Goal: Transaction & Acquisition: Book appointment/travel/reservation

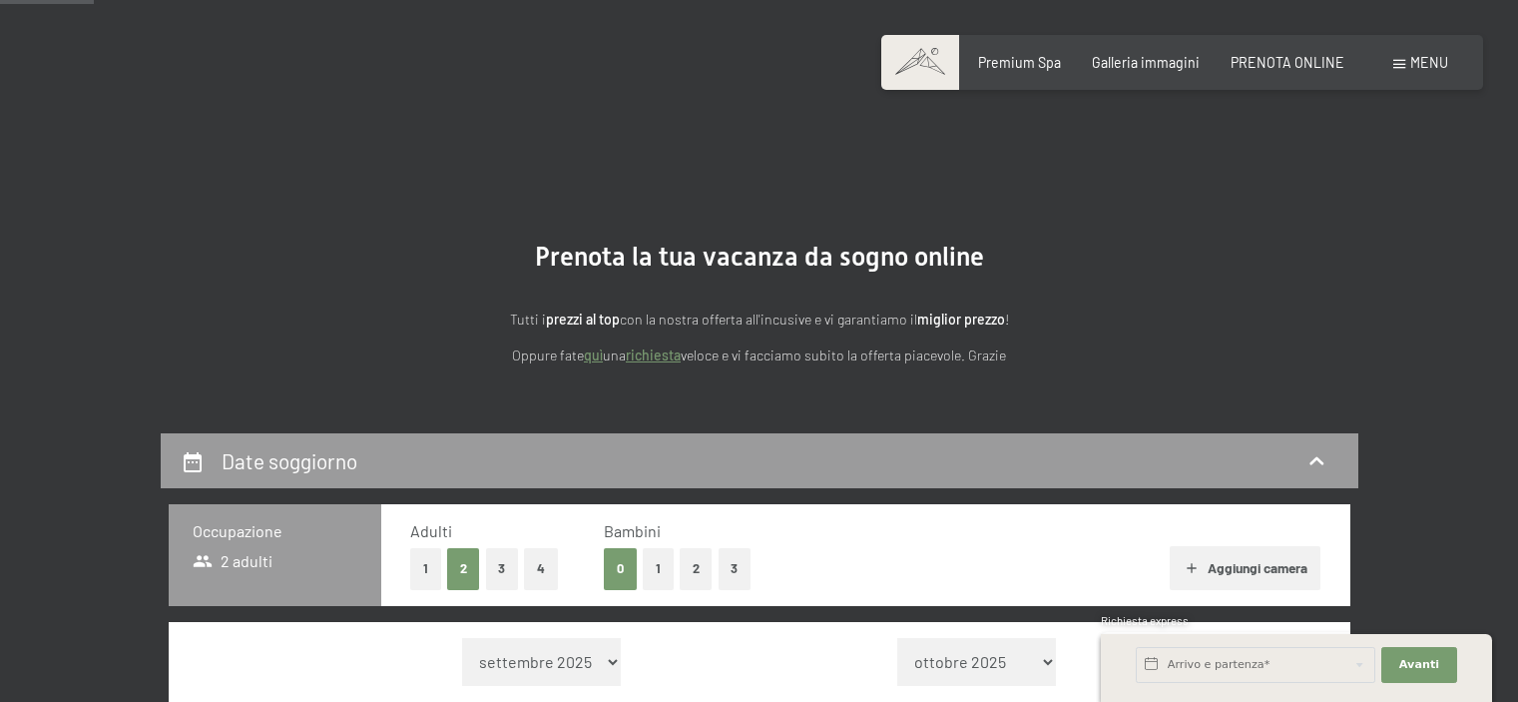
select select "[DATE]"
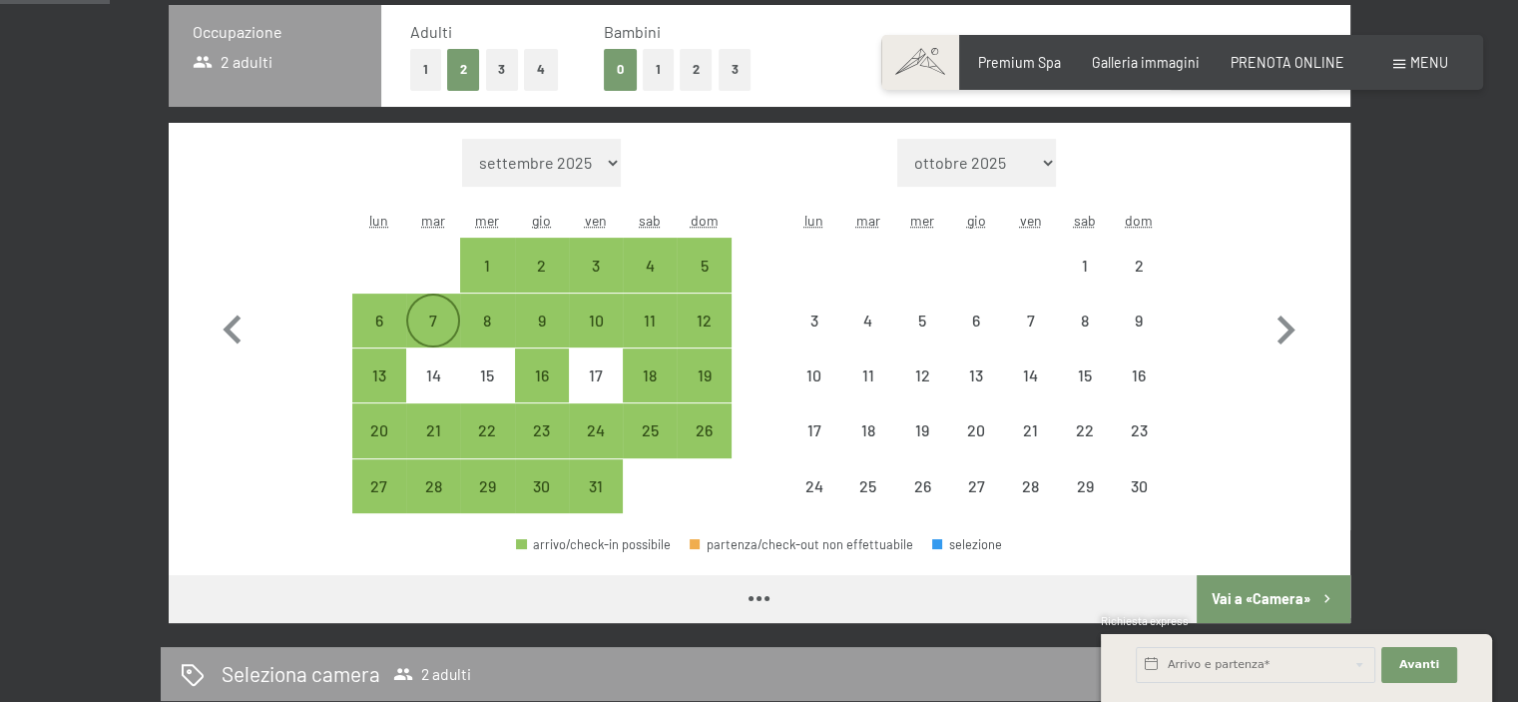
scroll to position [499, 0]
select select "[DATE]"
select select "2025-11-01"
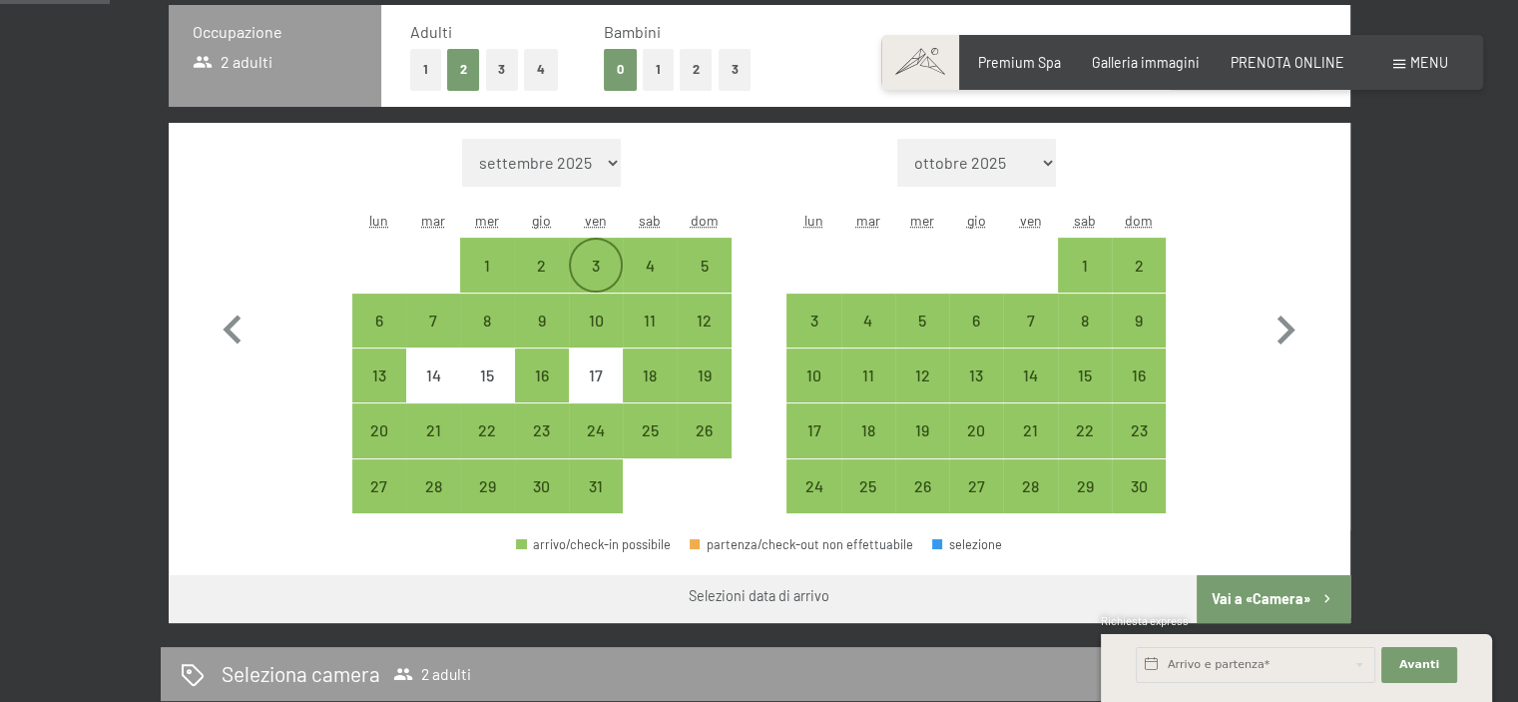
scroll to position [0, 0]
click at [972, 307] on div "6" at bounding box center [976, 320] width 50 height 50
select select "2025-10-01"
select select "2025-11-01"
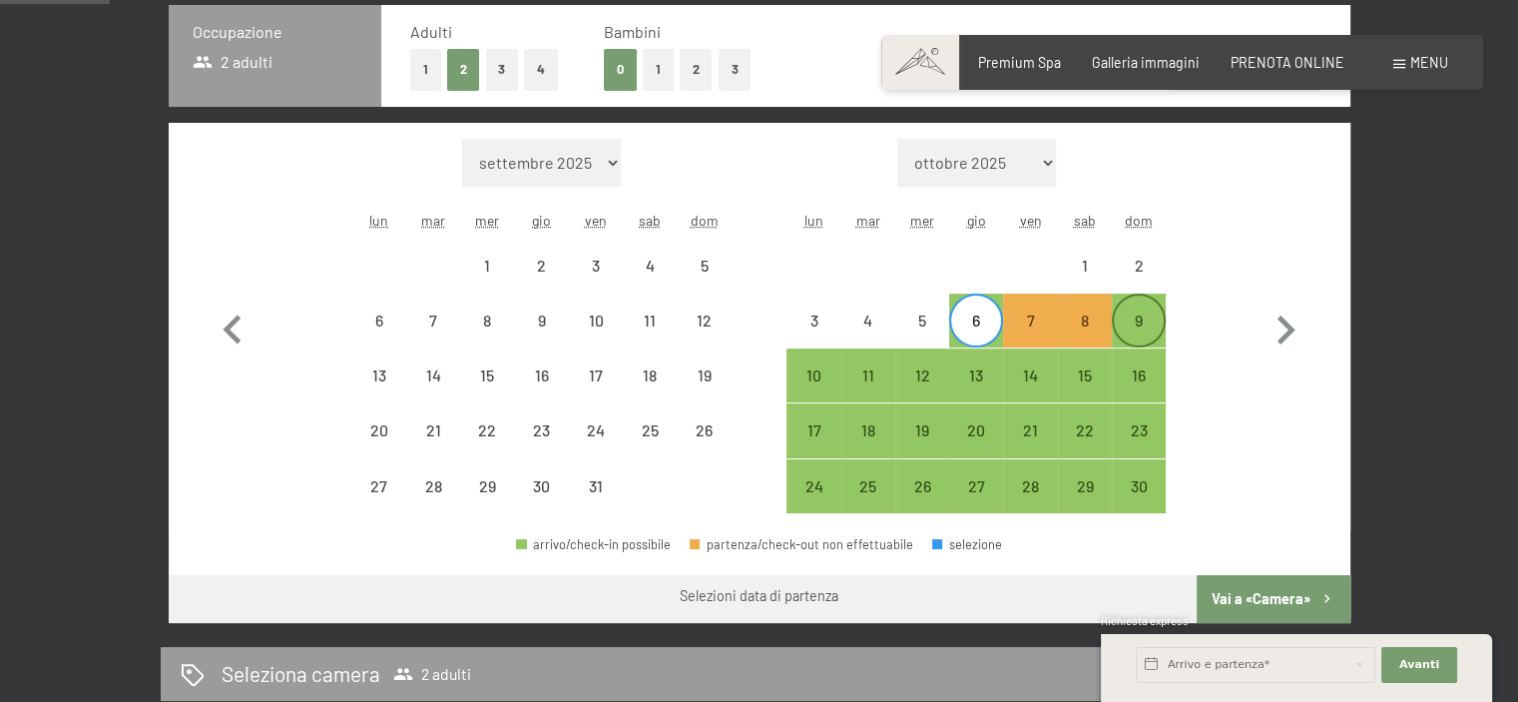
click at [1137, 319] on div "9" at bounding box center [1139, 337] width 50 height 50
select select "2025-10-01"
select select "2025-11-01"
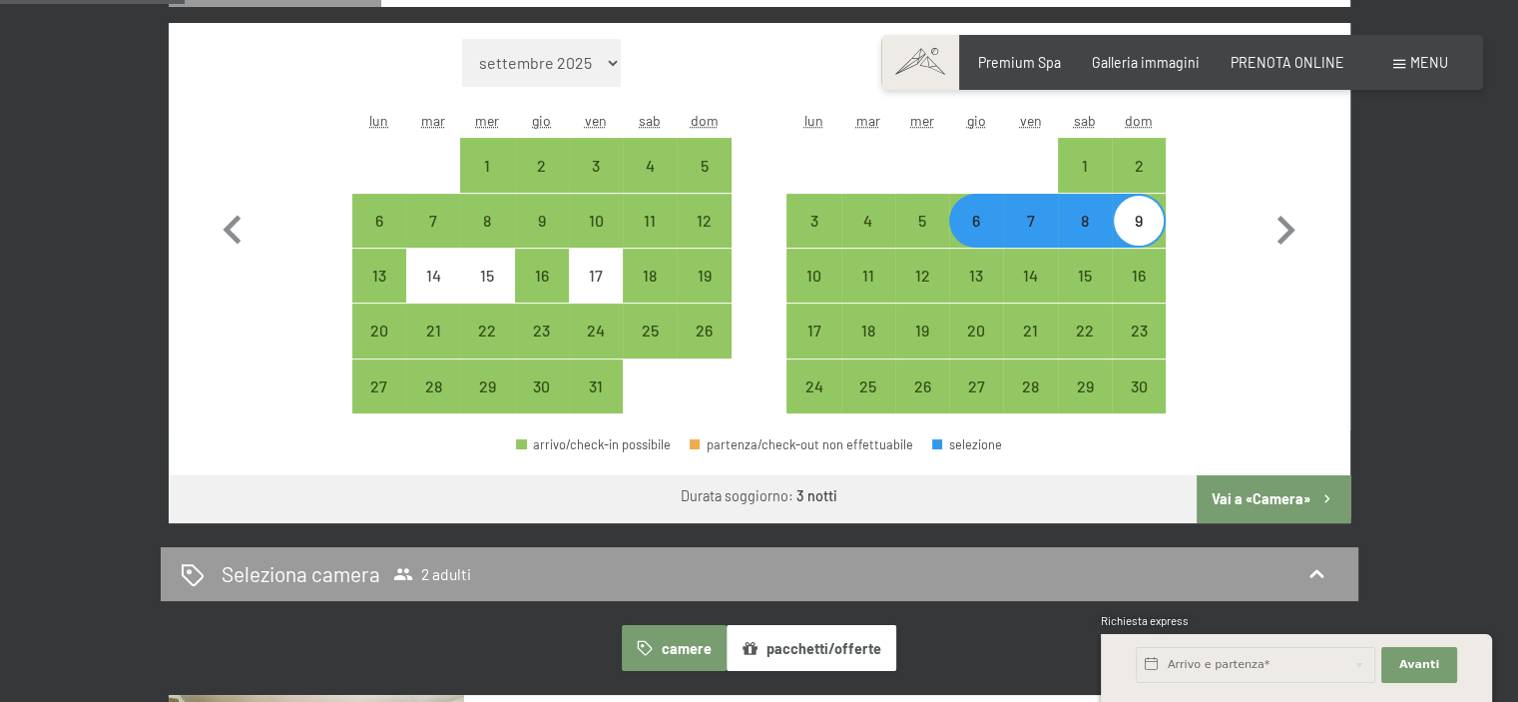
click at [1292, 488] on button "Vai a «Camera»" at bounding box center [1272, 499] width 153 height 48
select select "2025-10-01"
select select "2025-11-01"
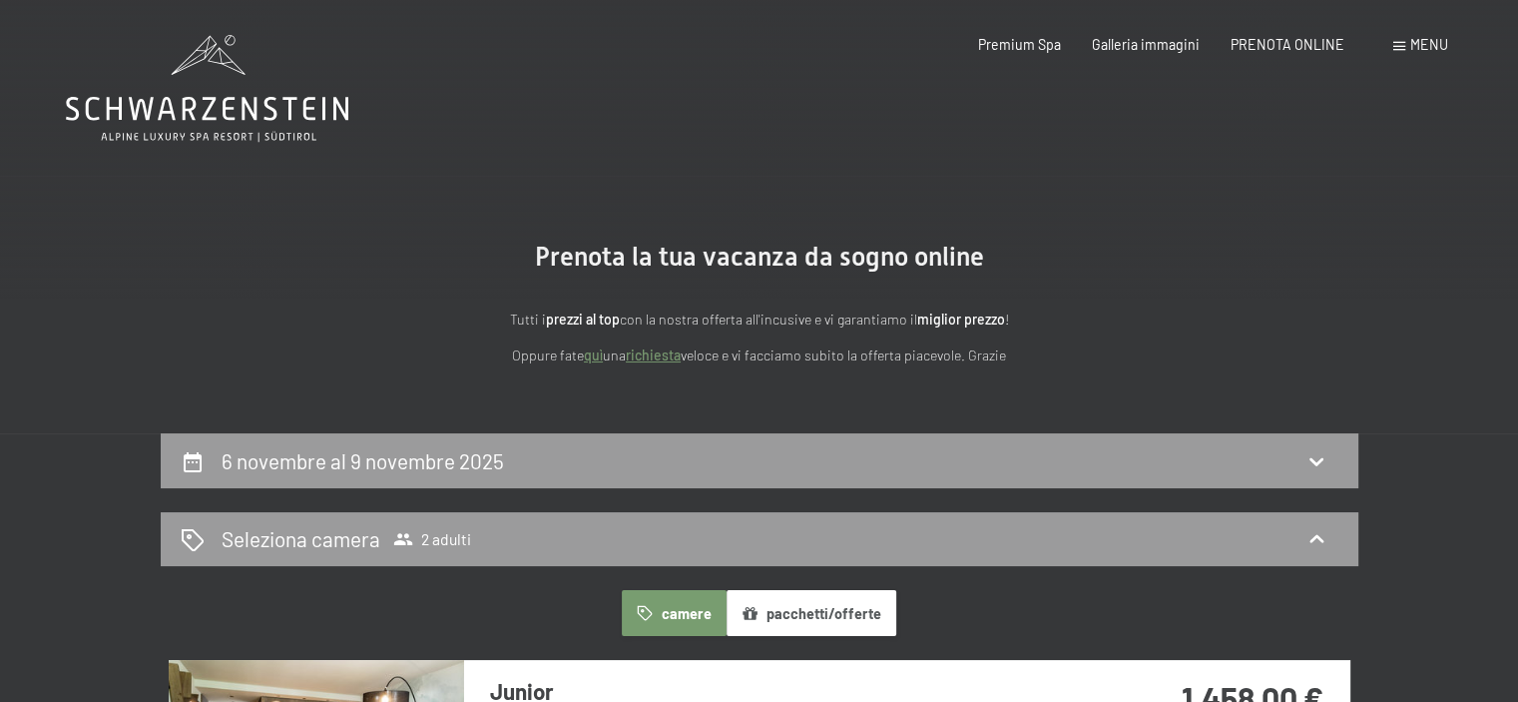
click at [199, 122] on icon at bounding box center [207, 88] width 282 height 107
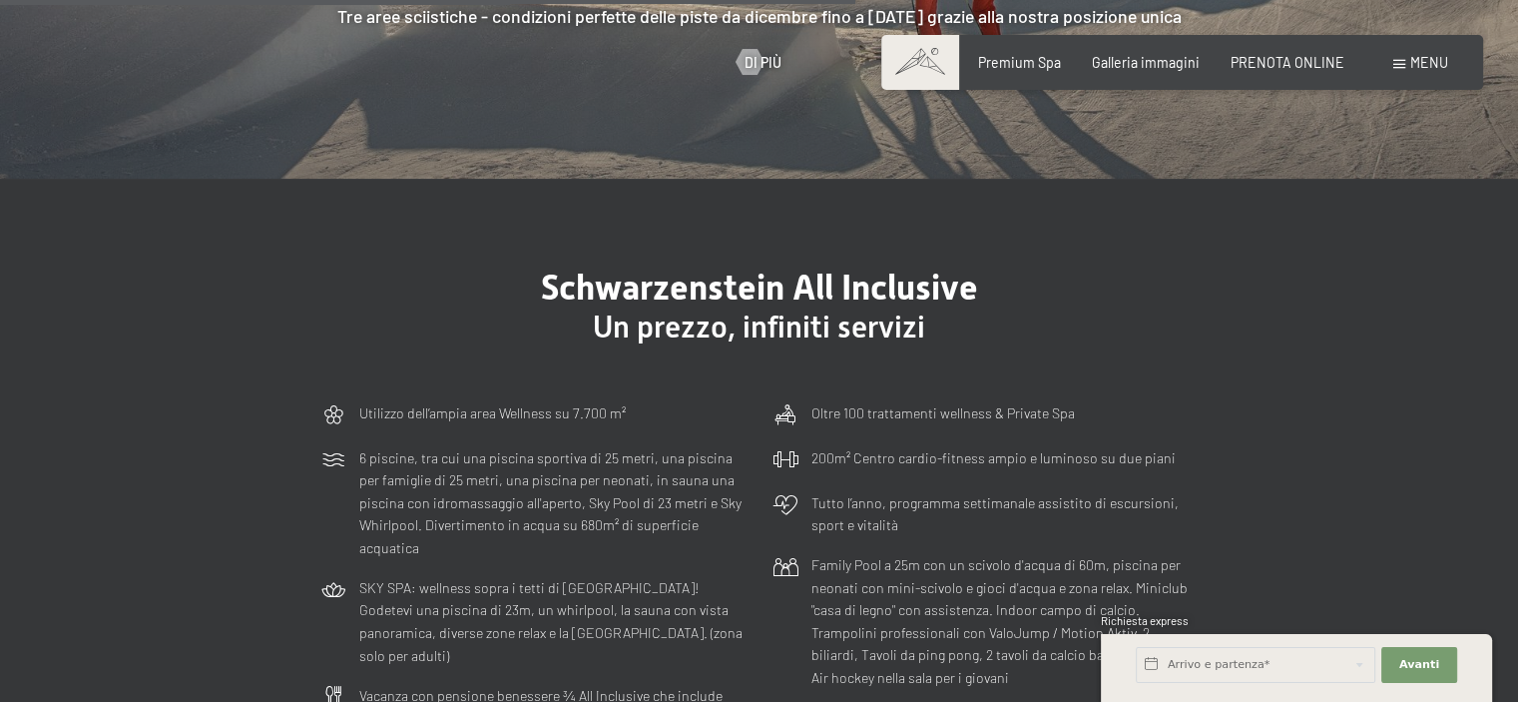
scroll to position [4890, 0]
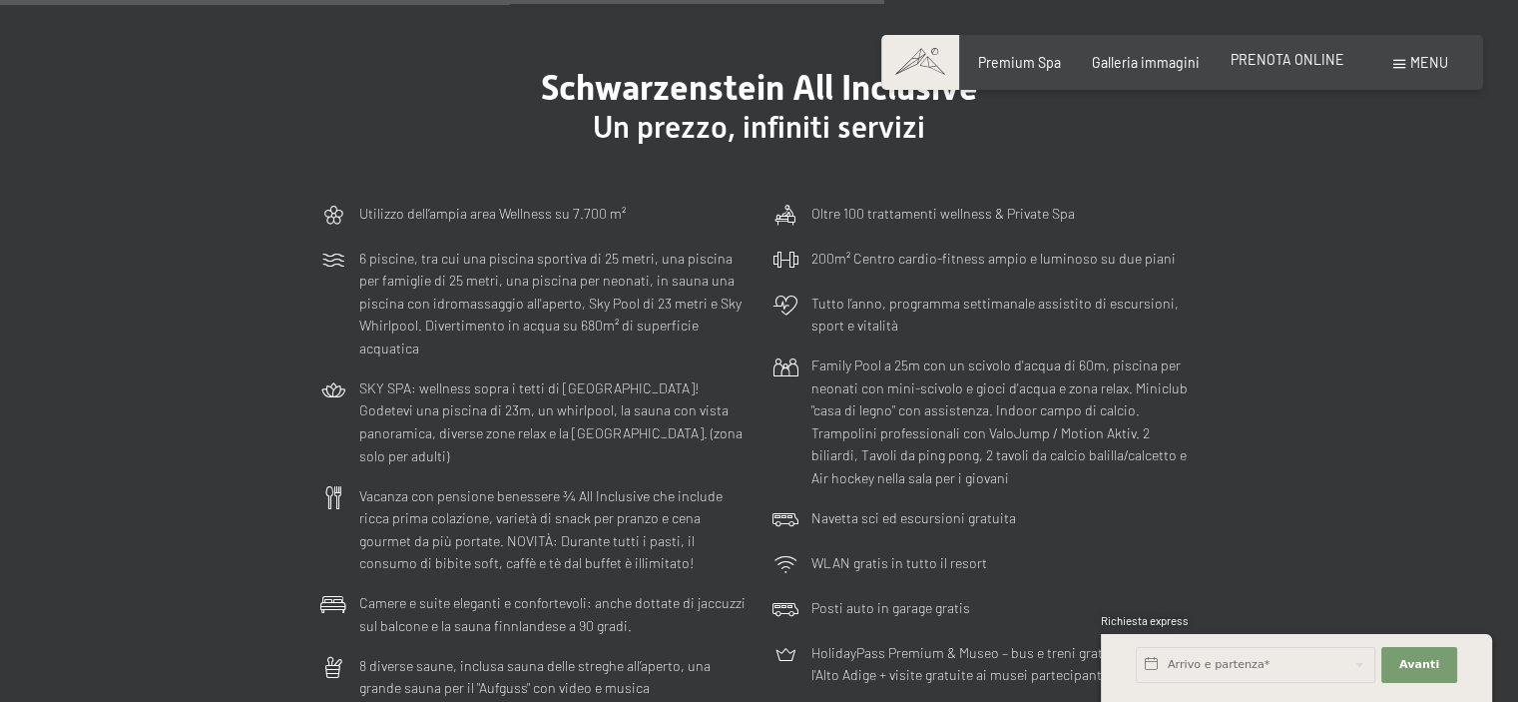
click at [1258, 61] on span "PRENOTA ONLINE" at bounding box center [1287, 59] width 114 height 17
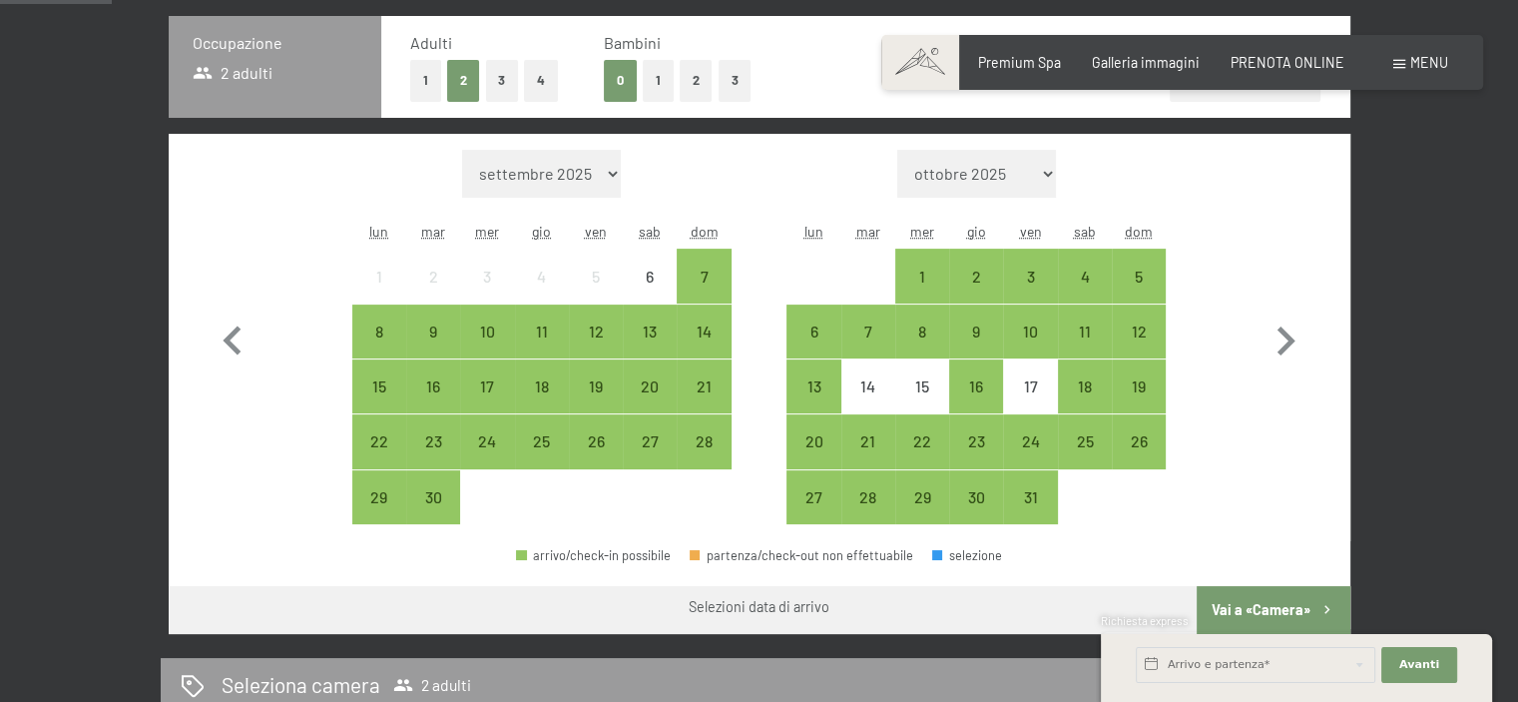
scroll to position [499, 0]
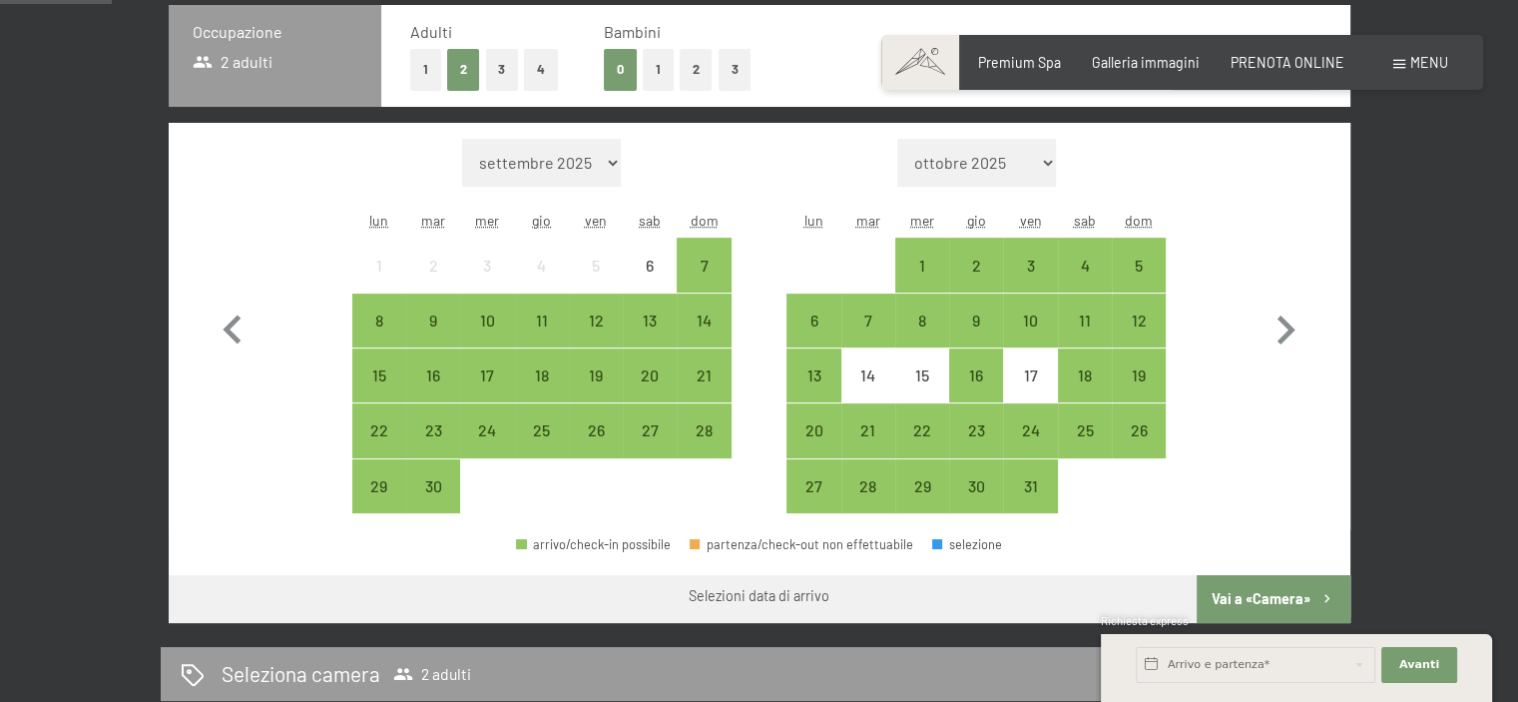
click at [599, 415] on span "Consenso marketing*" at bounding box center [641, 408] width 151 height 20
click at [556, 415] on input "Consenso marketing*" at bounding box center [546, 408] width 20 height 20
checkbox input "false"
click at [595, 427] on div "26" at bounding box center [596, 447] width 50 height 50
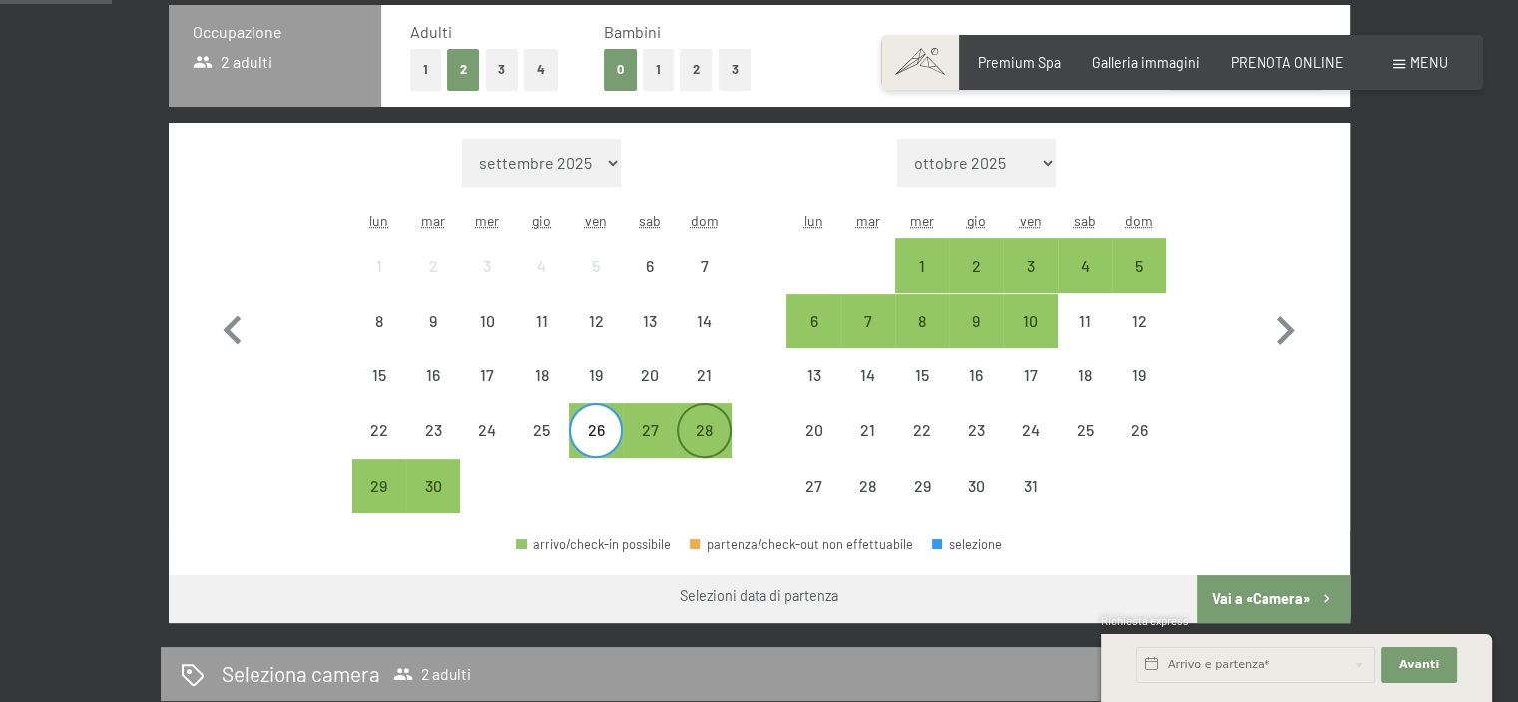
click at [710, 428] on div "28" at bounding box center [704, 447] width 50 height 50
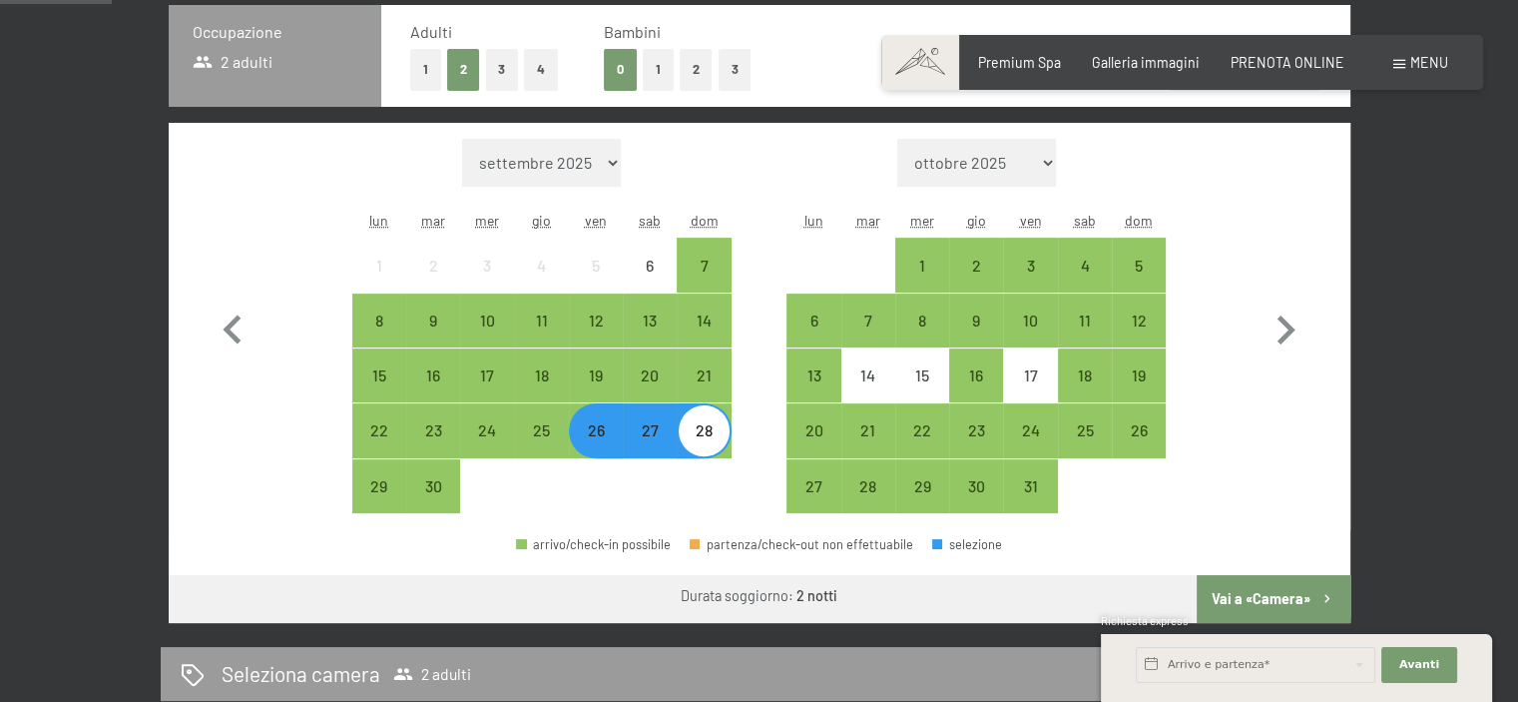
click at [1269, 594] on button "Vai a «Camera»" at bounding box center [1272, 599] width 153 height 48
